Goal: Task Accomplishment & Management: Complete application form

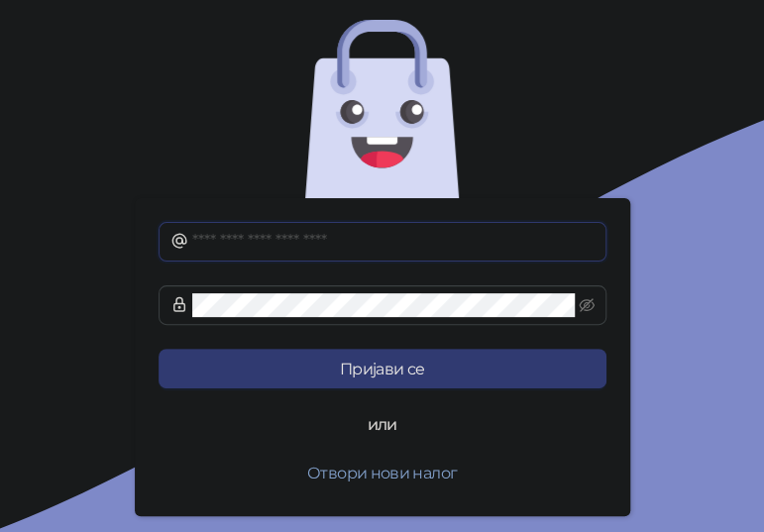
click at [364, 239] on input "text" at bounding box center [393, 242] width 402 height 24
click at [286, 240] on input "text" at bounding box center [393, 242] width 402 height 24
click at [270, 238] on input "text" at bounding box center [393, 242] width 402 height 24
click at [387, 468] on button "Отвори нови налог" at bounding box center [383, 473] width 448 height 40
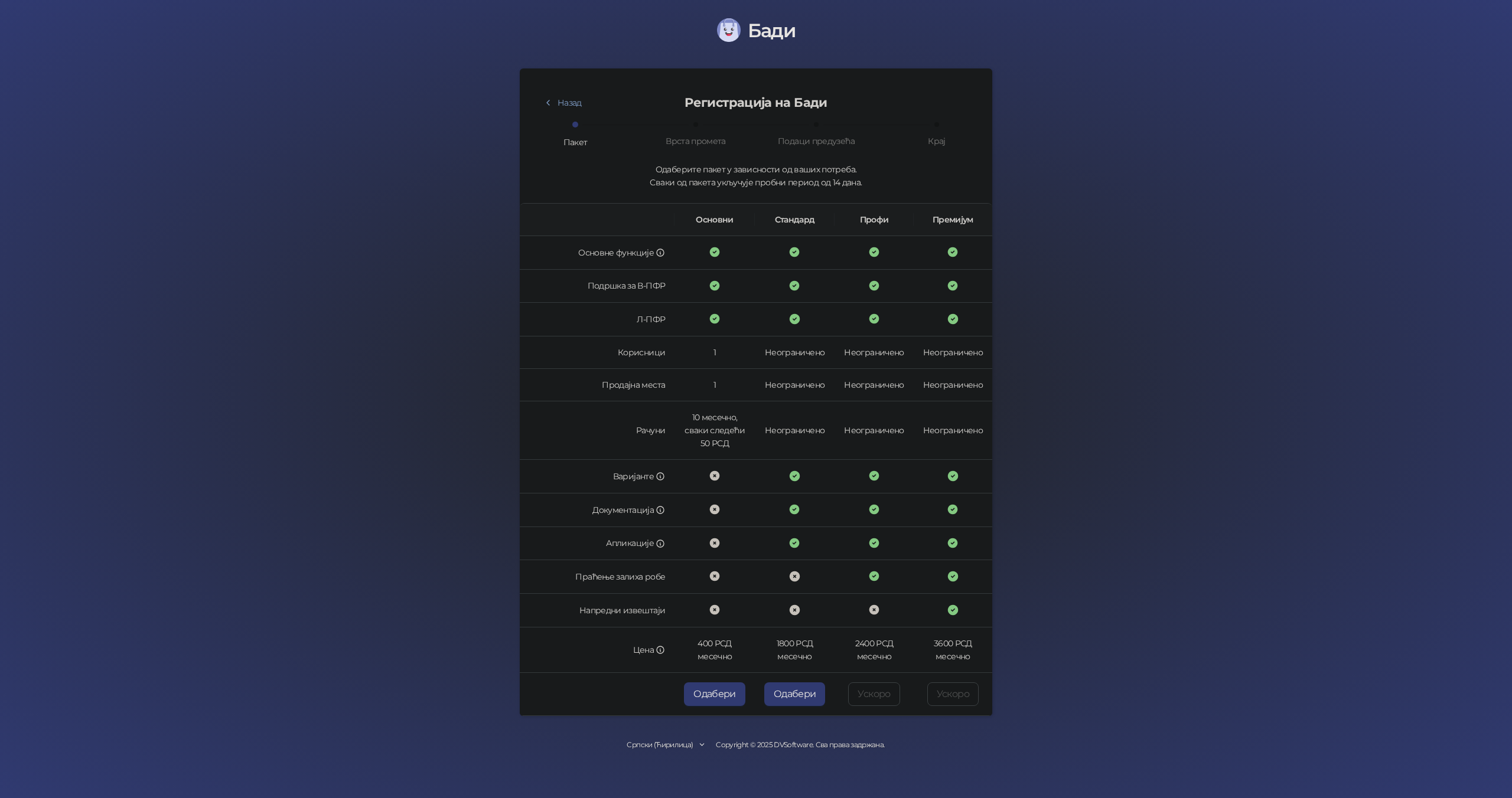
click at [455, 144] on div "Подаци предузећа" at bounding box center [816, 141] width 77 height 13
click at [455, 143] on div "Врста промета" at bounding box center [695, 141] width 60 height 13
click at [455, 316] on button "Одабери" at bounding box center [795, 694] width 61 height 24
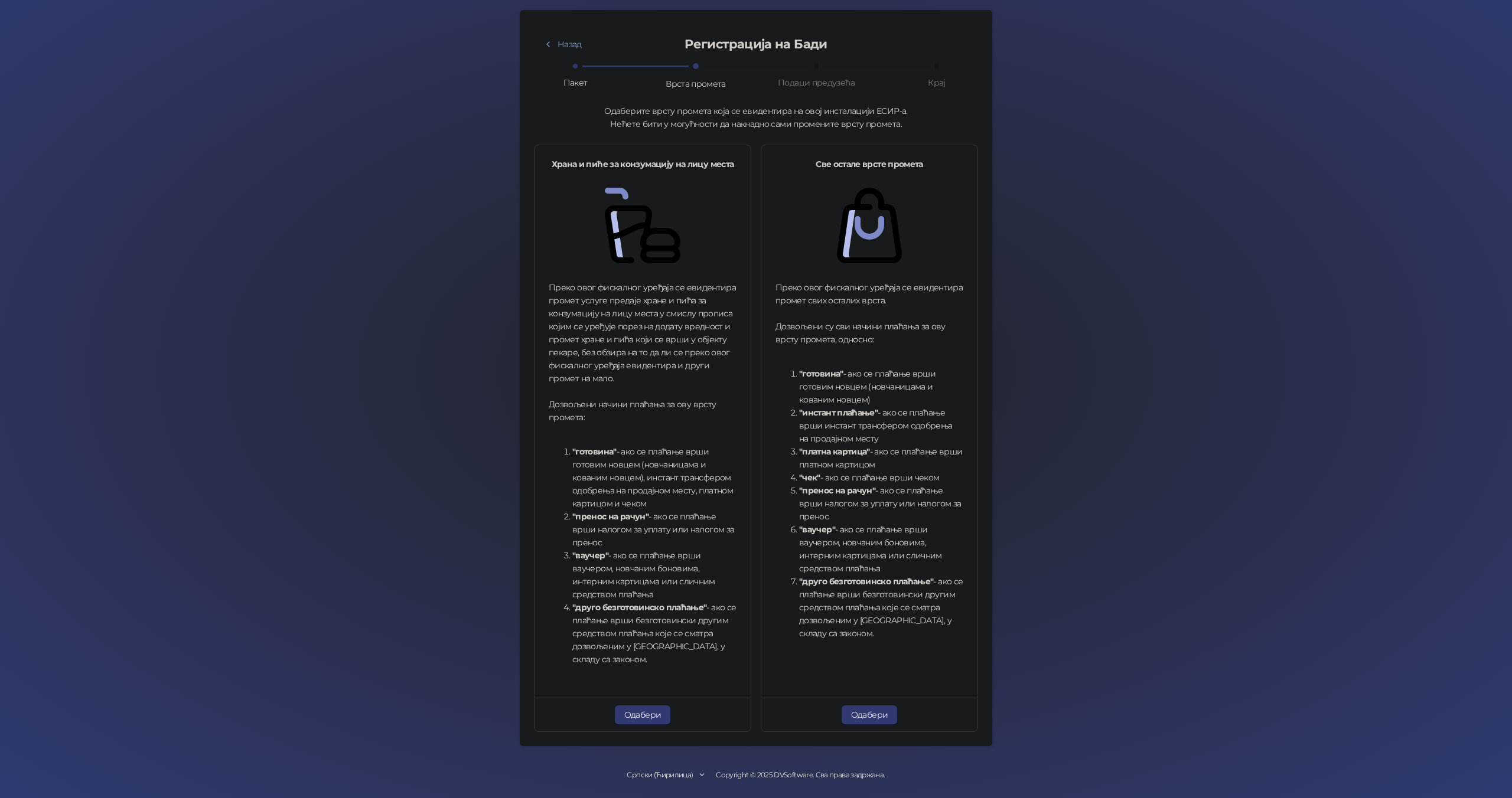
scroll to position [59, 0]
click at [455, 316] on button "Одабери" at bounding box center [870, 715] width 56 height 19
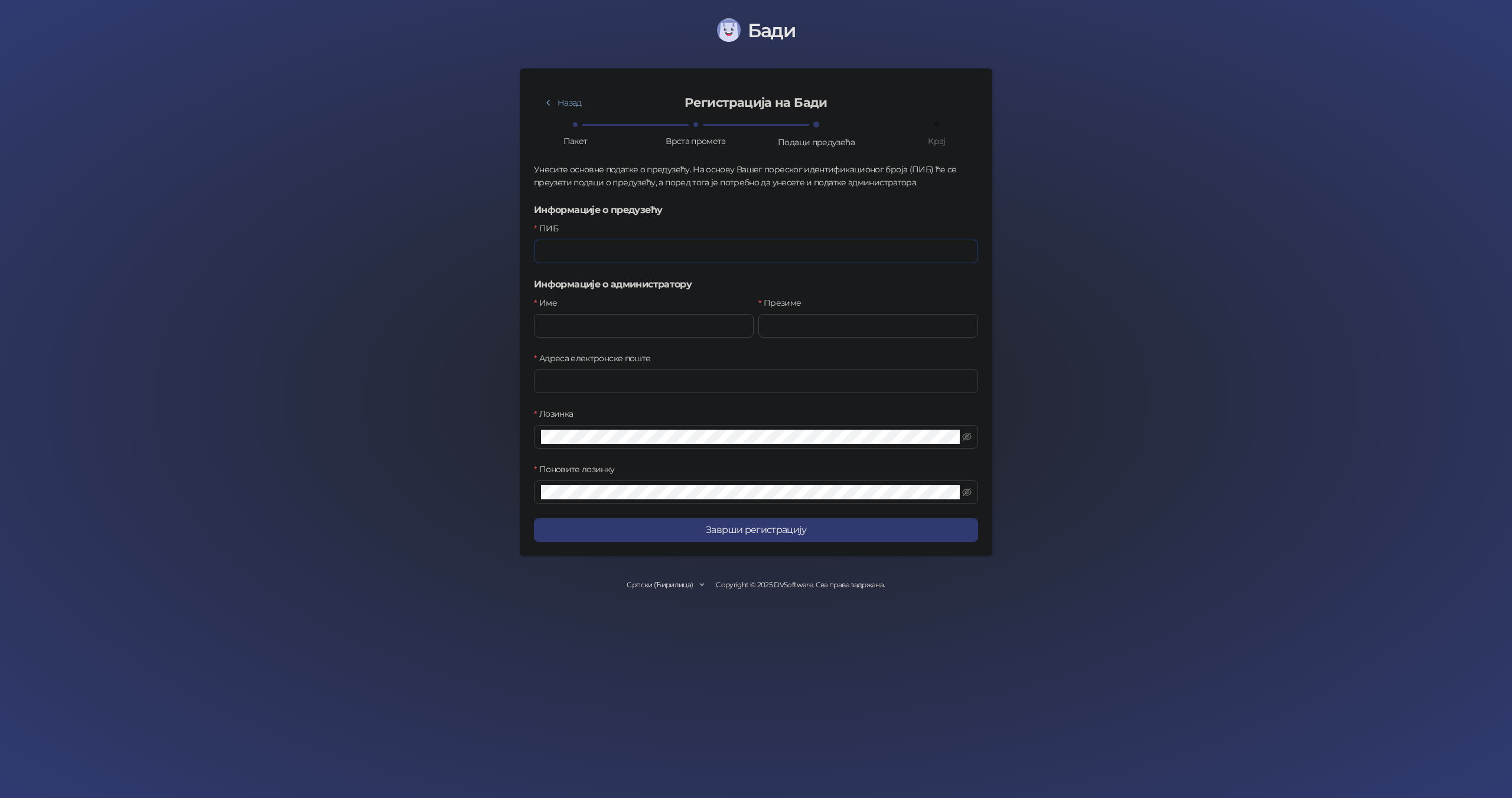
click at [455, 256] on input "ПИБ" at bounding box center [755, 251] width 444 height 24
click at [455, 316] on button "Заврши регистрацију" at bounding box center [755, 530] width 444 height 24
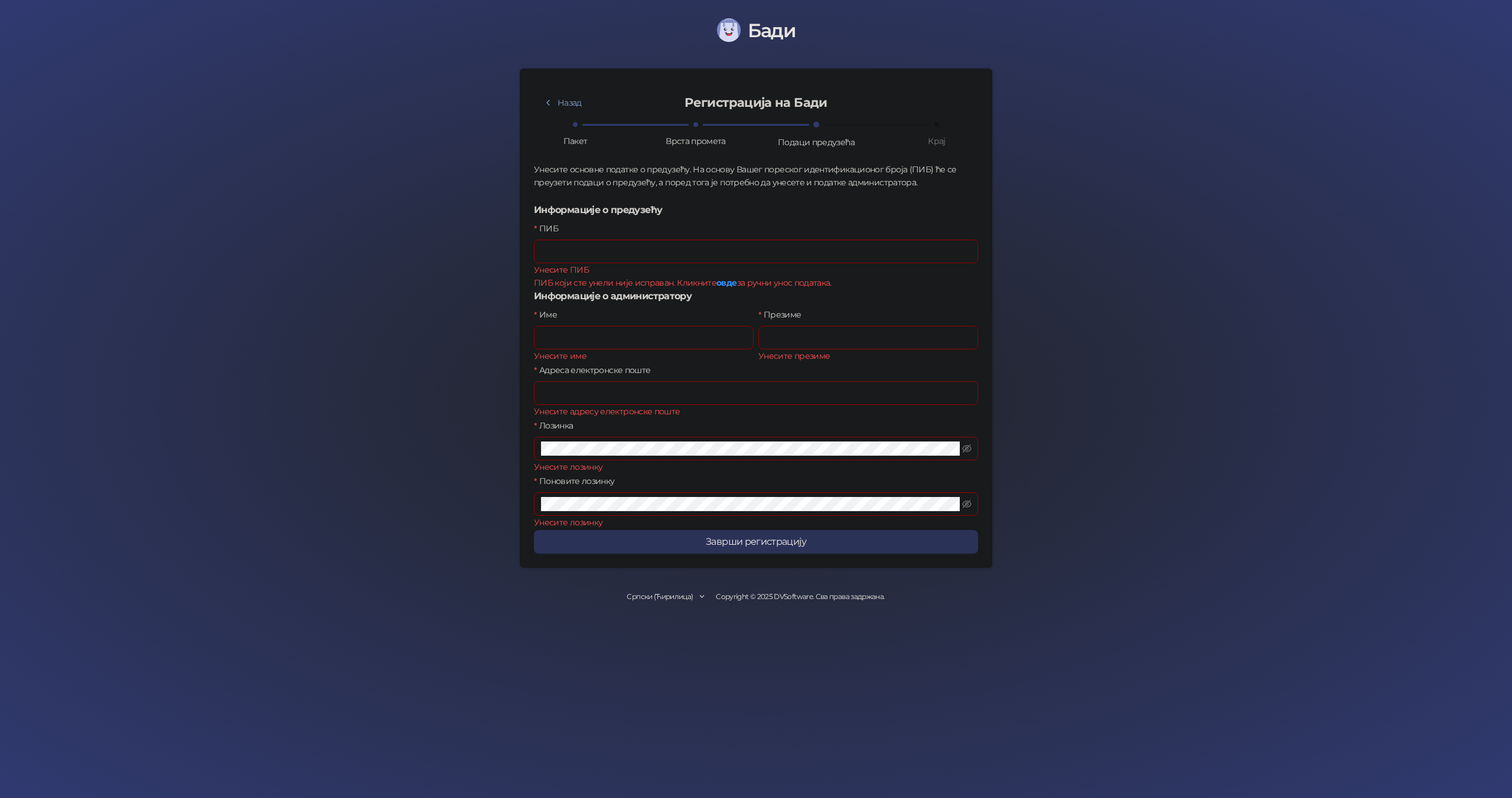
click at [455, 316] on button "Заврши регистрацију" at bounding box center [755, 542] width 444 height 24
click at [455, 316] on span at bounding box center [755, 449] width 444 height 24
click at [455, 316] on input "Име" at bounding box center [643, 338] width 220 height 24
